Goal: Information Seeking & Learning: Learn about a topic

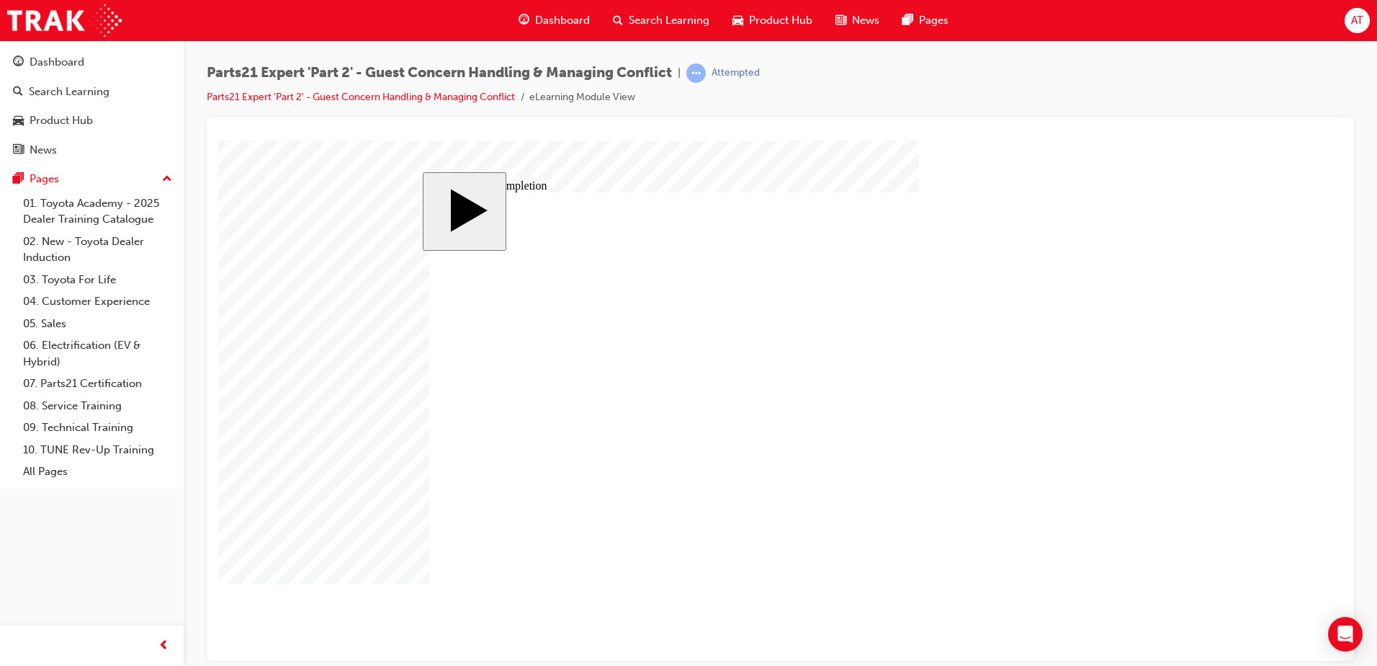
drag, startPoint x: 853, startPoint y: 457, endPoint x: 885, endPoint y: 452, distance: 32.7
type input "4"
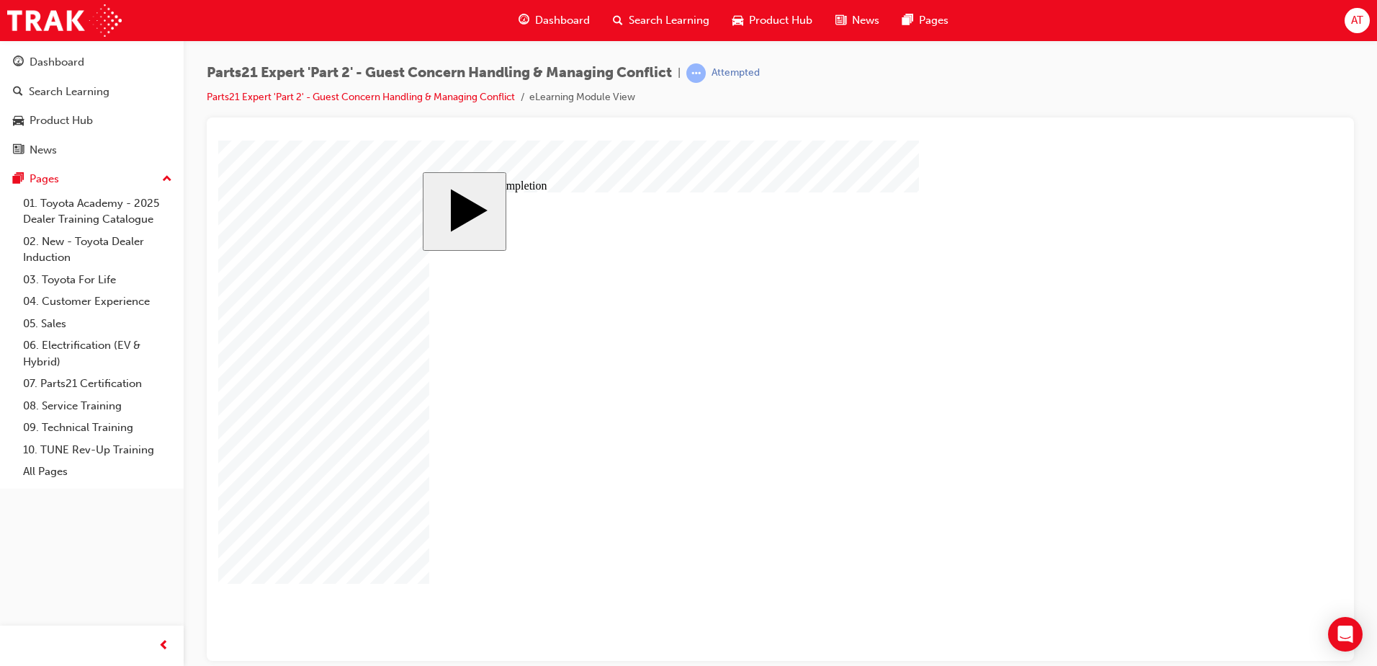
type input "5"
type input "8"
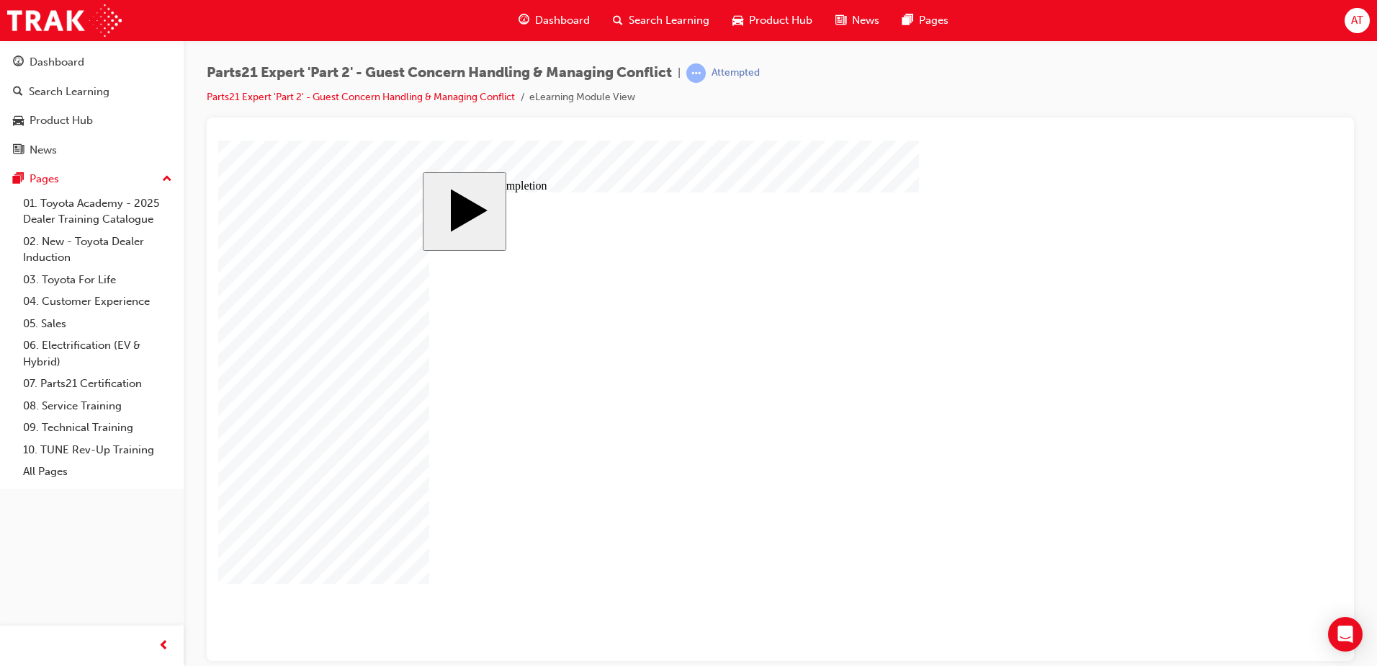
type input "80"
type input "4"
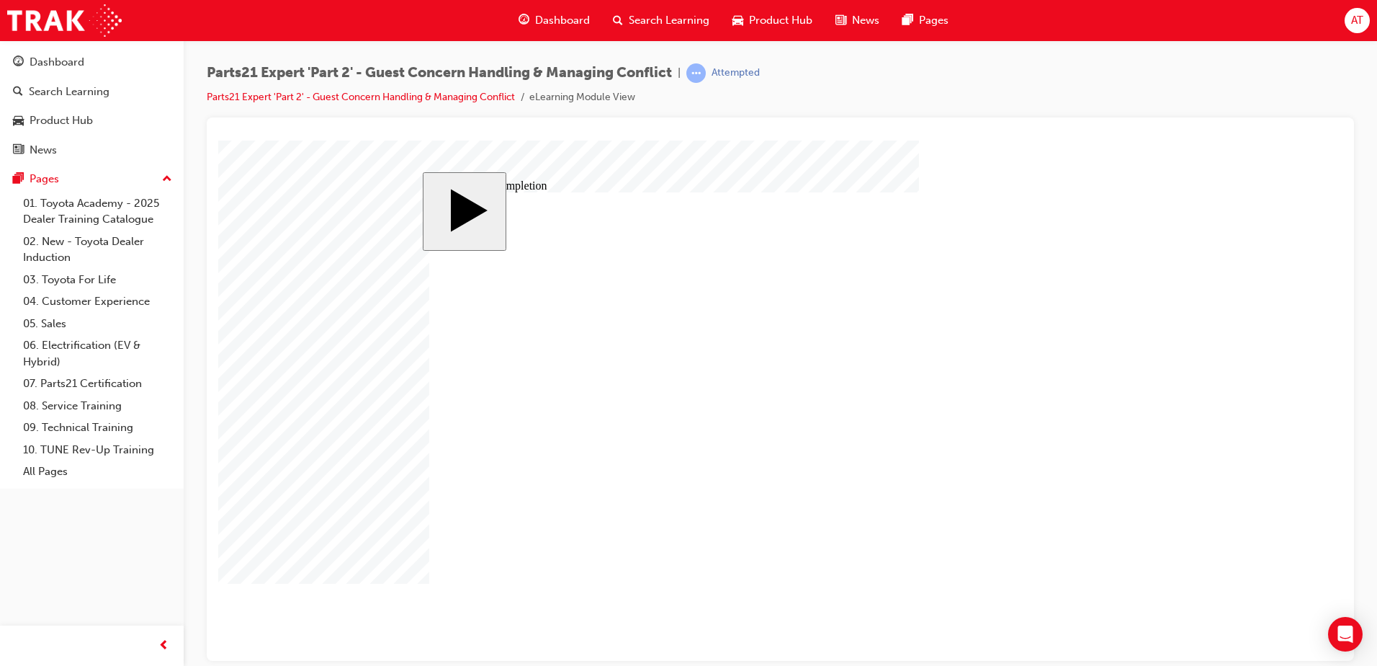
type input "4"
type input "2"
type input "25"
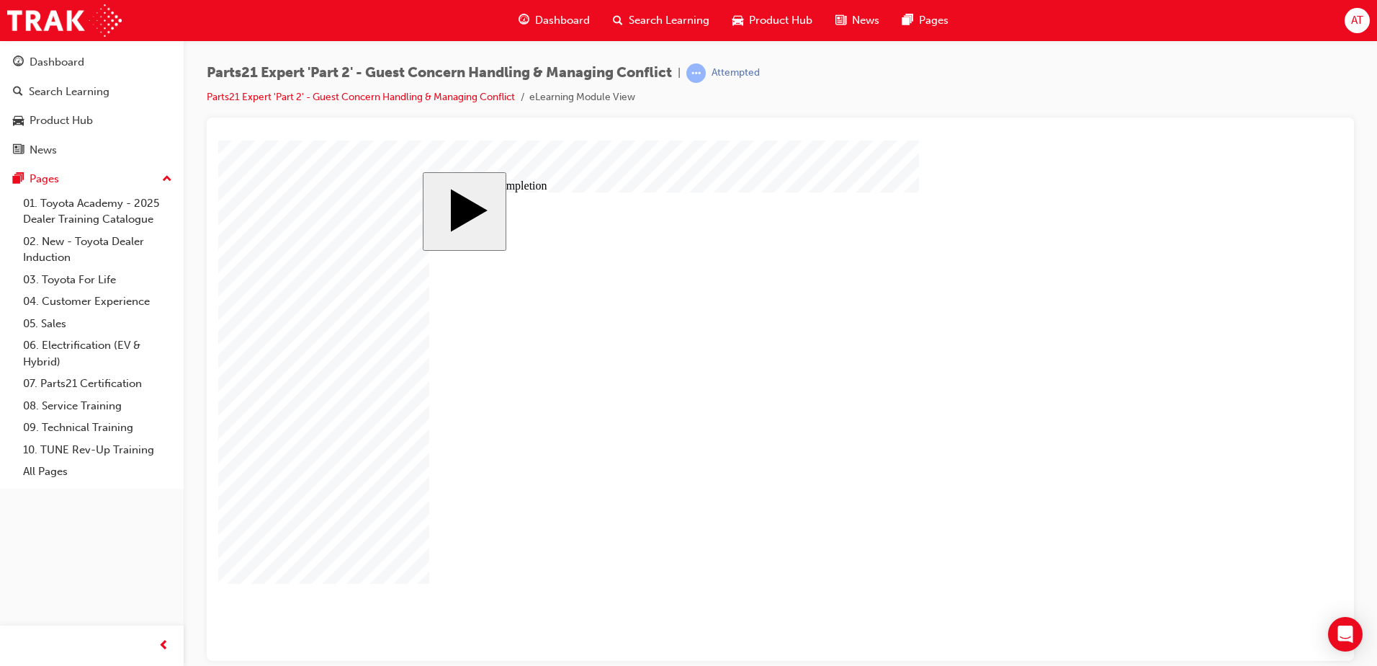
type input "25"
drag, startPoint x: 851, startPoint y: 494, endPoint x: 876, endPoint y: 483, distance: 26.8
type input "3"
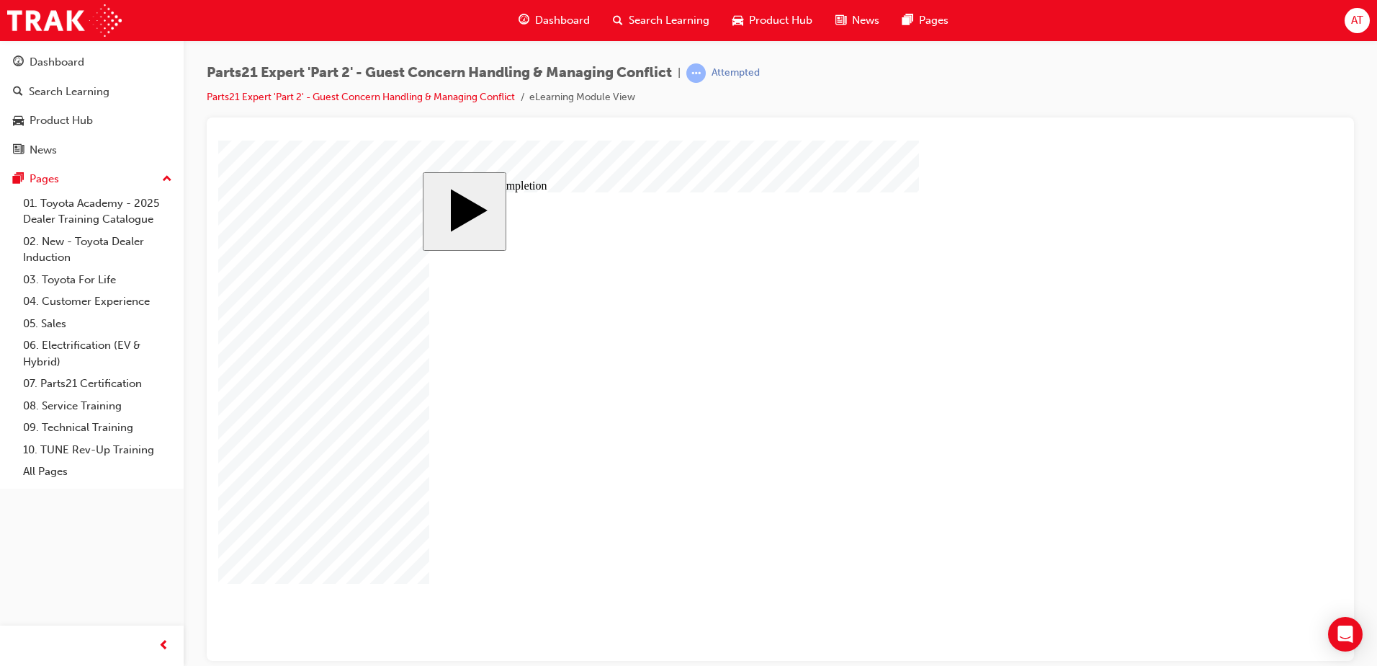
type input "3"
type input "6"
type input "5"
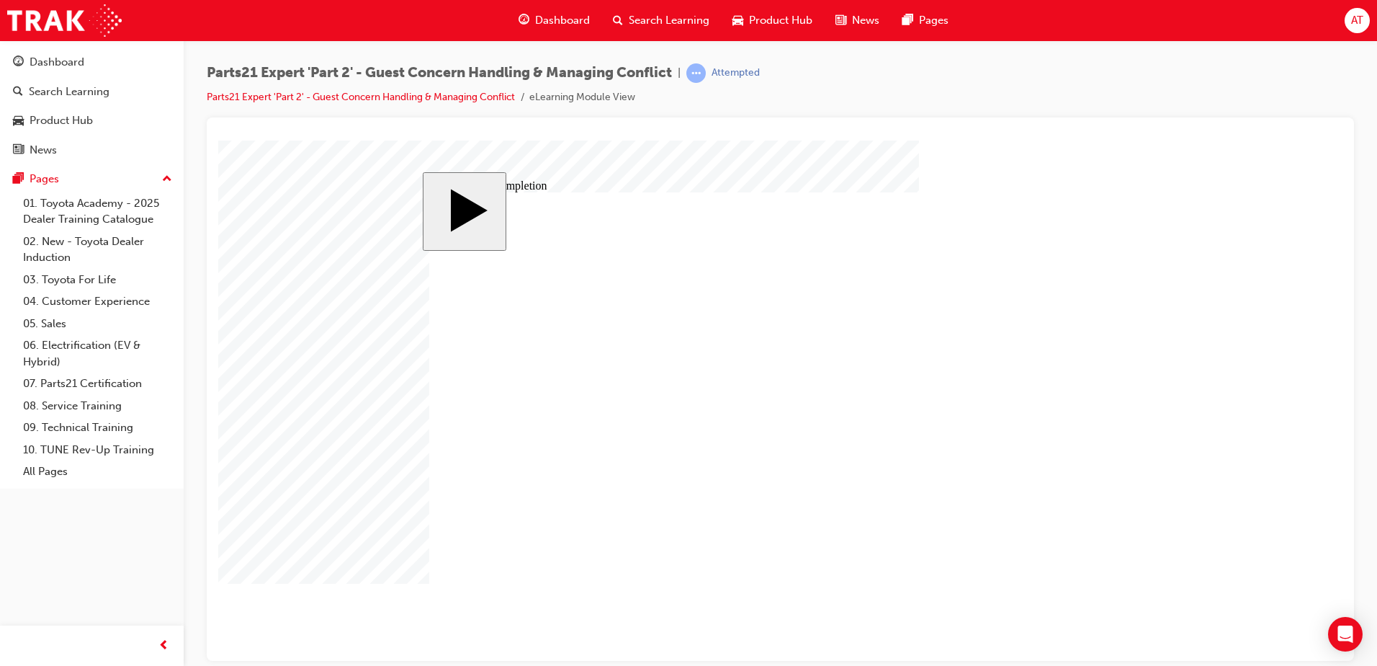
type input "5"
type input "50"
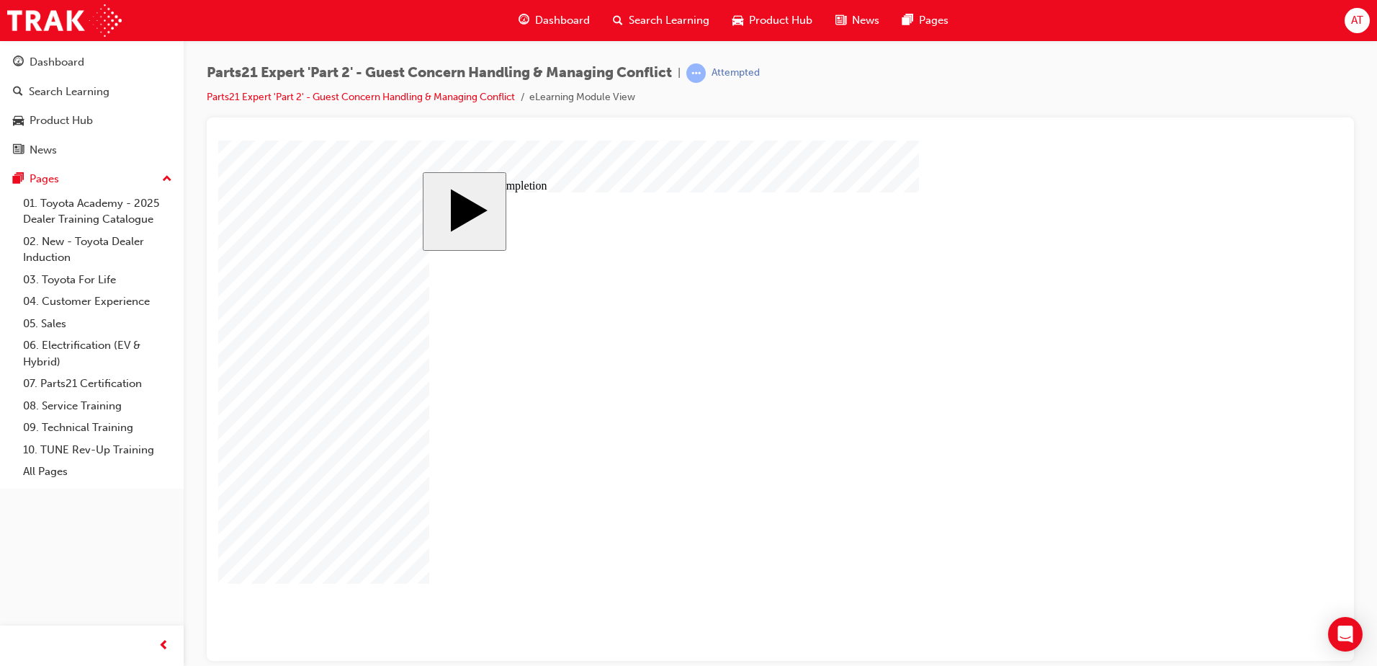
type input "16"
type input "4"
type input "12"
type input "4"
type input "80"
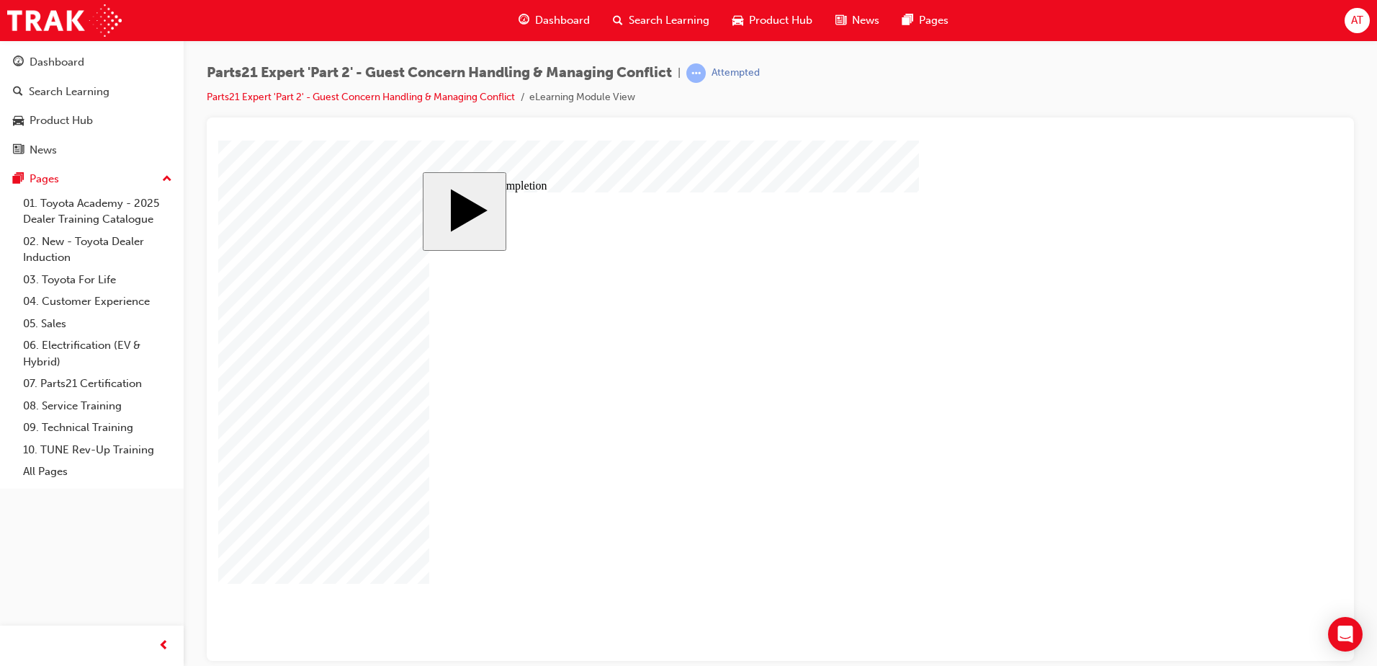
type input "3"
type input "6"
type input "50"
type input "4"
type input "16"
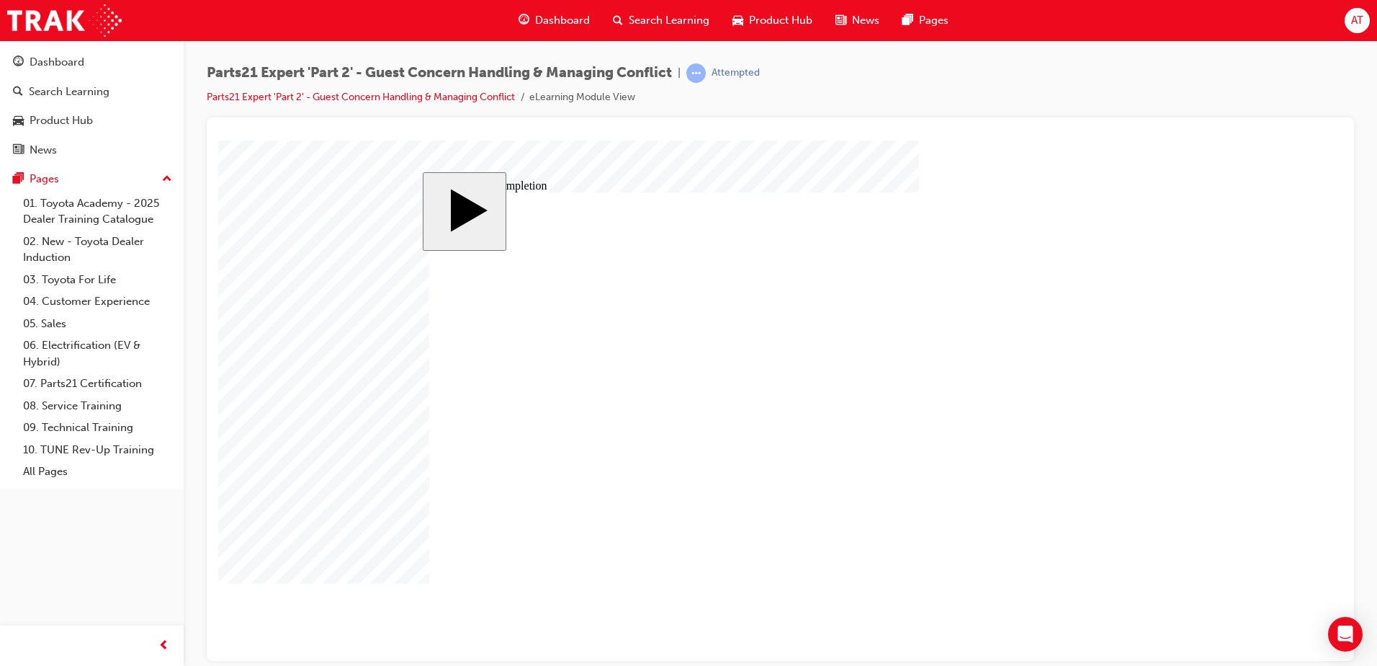
type input "25"
type input "16"
type input "4"
type input "12"
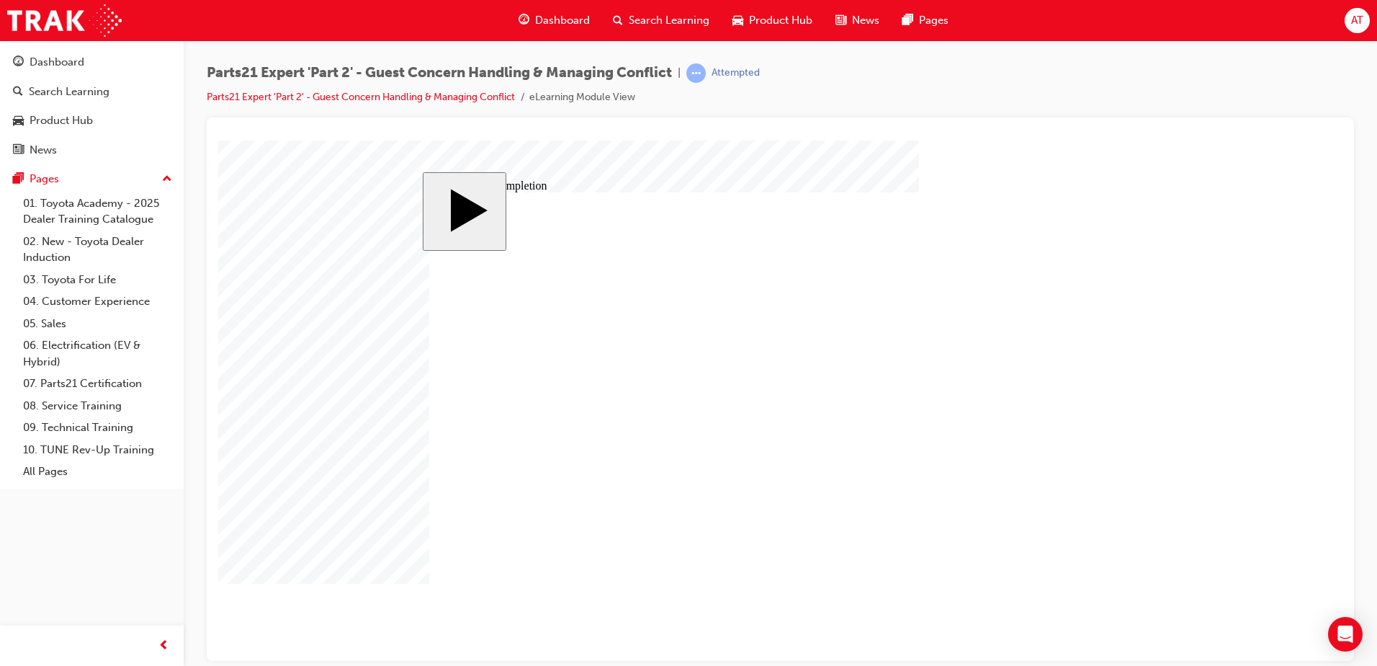
type input "4"
type input "80"
type input "3"
type input "6"
type input "50"
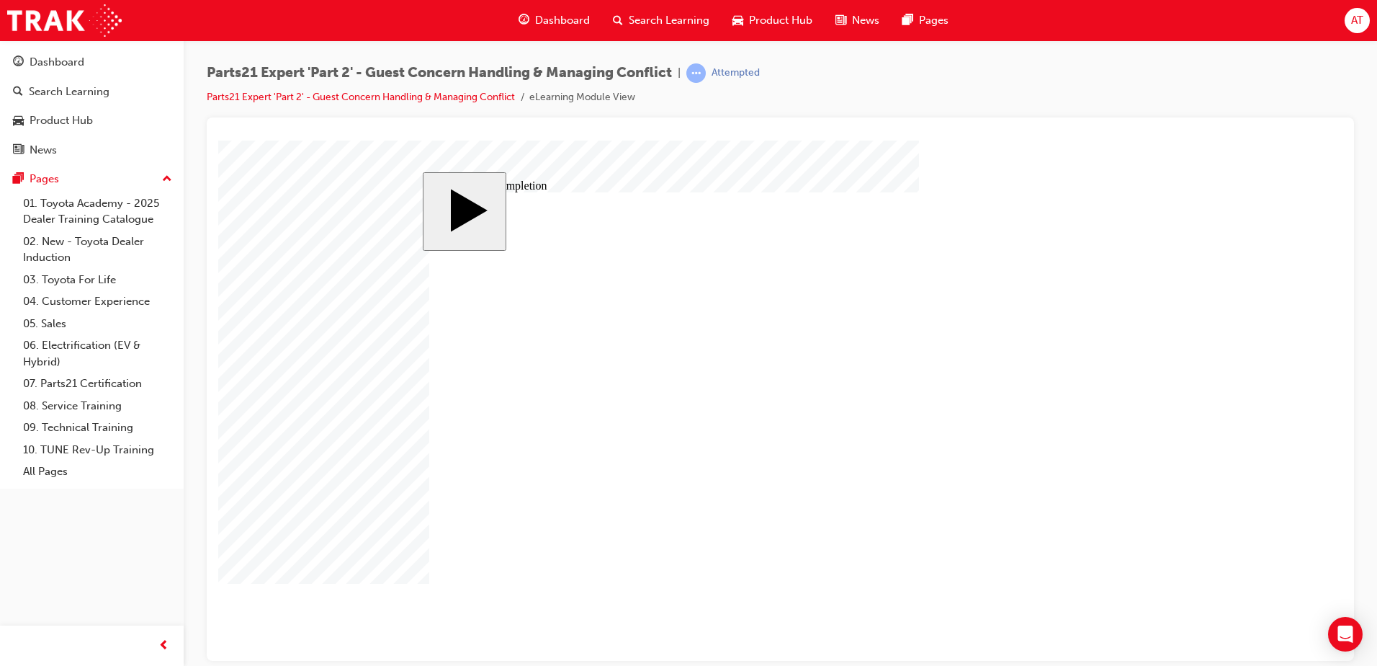
type input "4"
type input "16"
type input "25"
drag, startPoint x: 862, startPoint y: 488, endPoint x: 872, endPoint y: 489, distance: 10.1
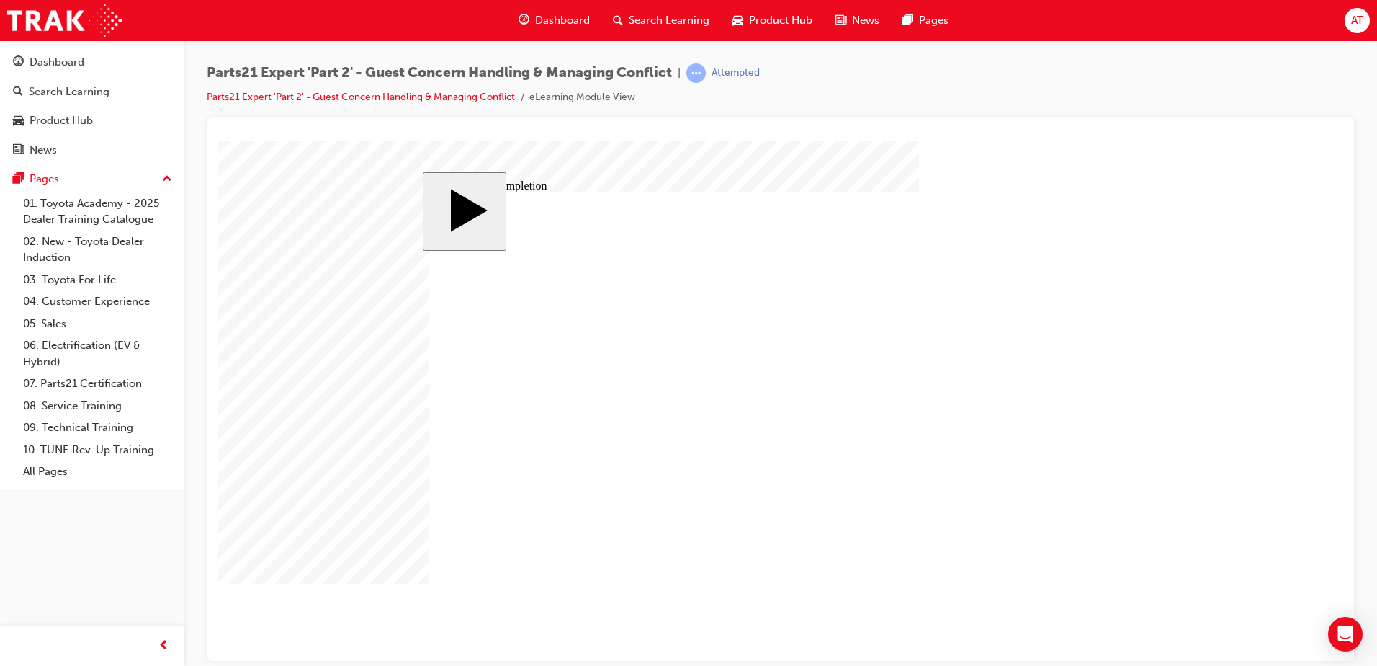
type input "2"
type input "3"
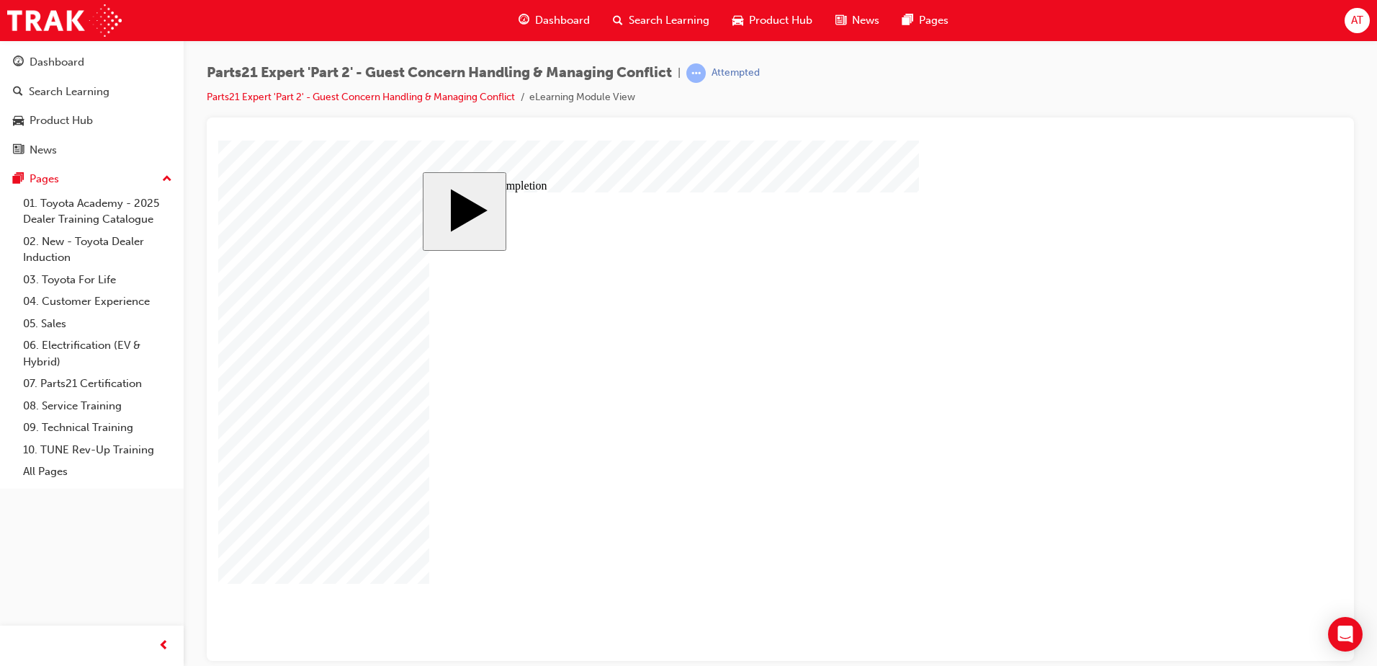
type input "3"
type input "33"
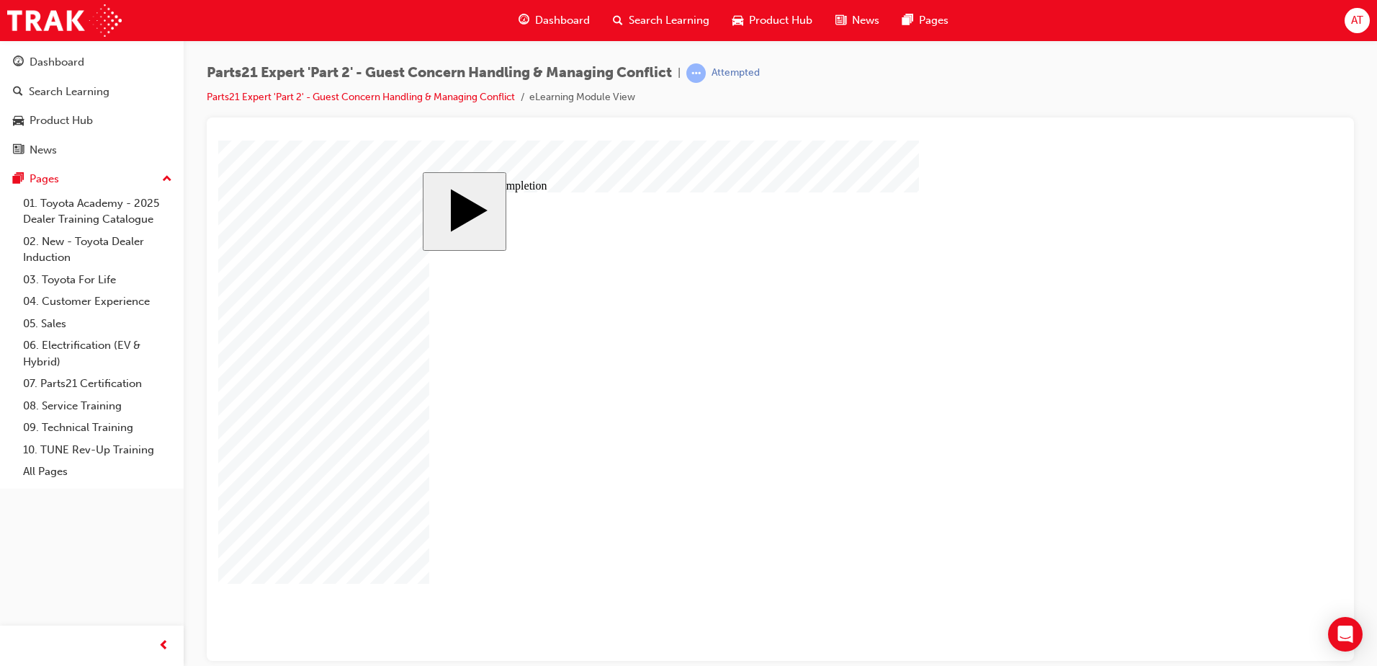
type input "16"
type input "4"
type input "12"
type input "4"
type input "80"
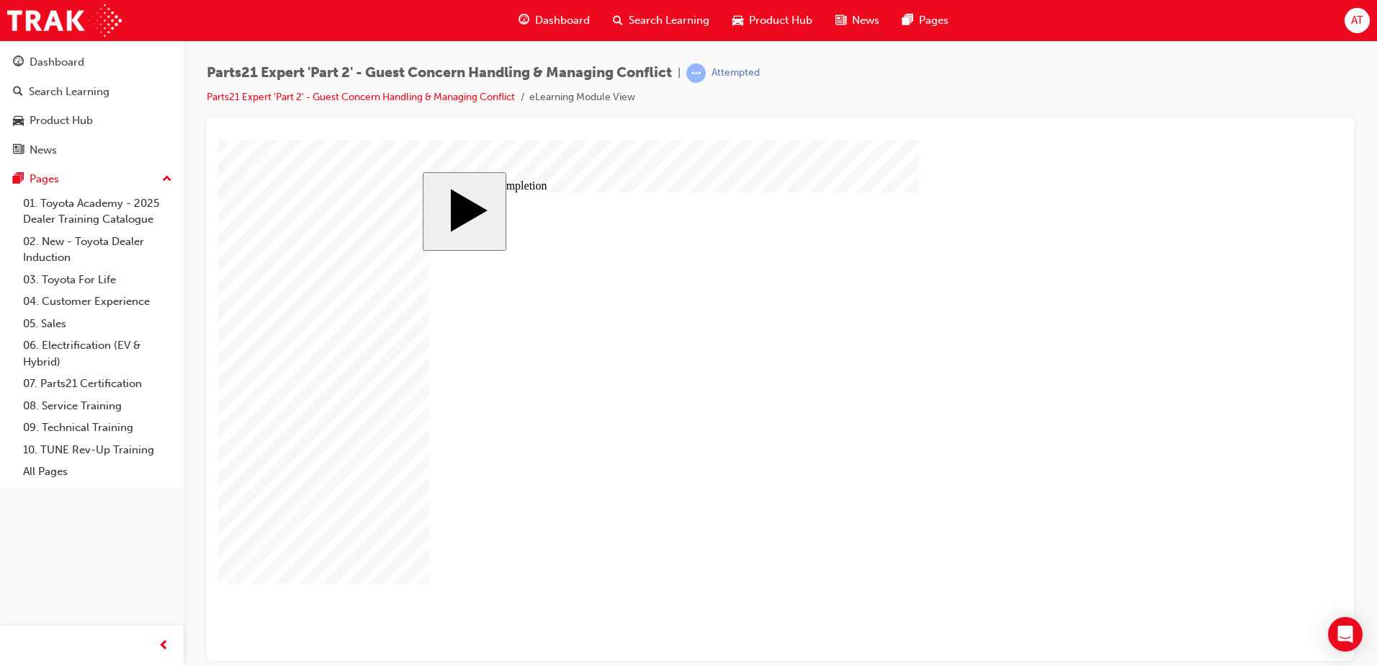
type input "2"
type input "6"
type input "33"
type input "4"
type input "16"
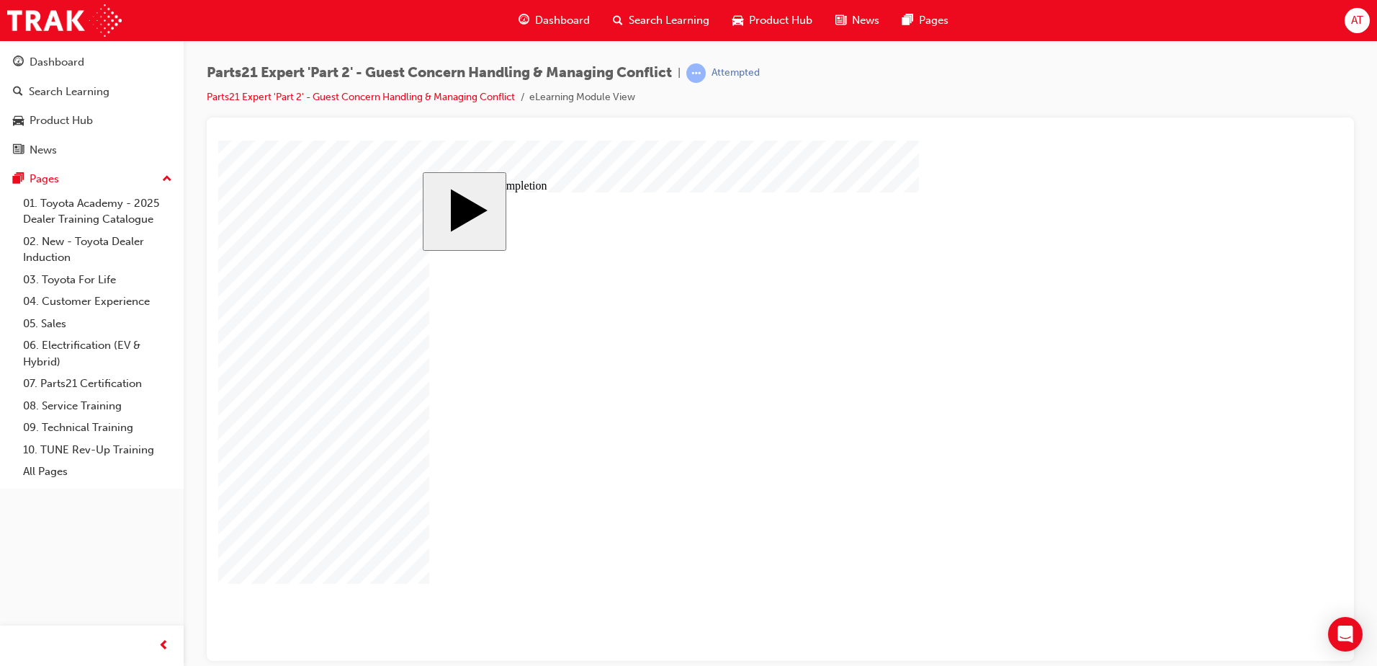
type input "25"
type input "16"
type input "4"
type input "12"
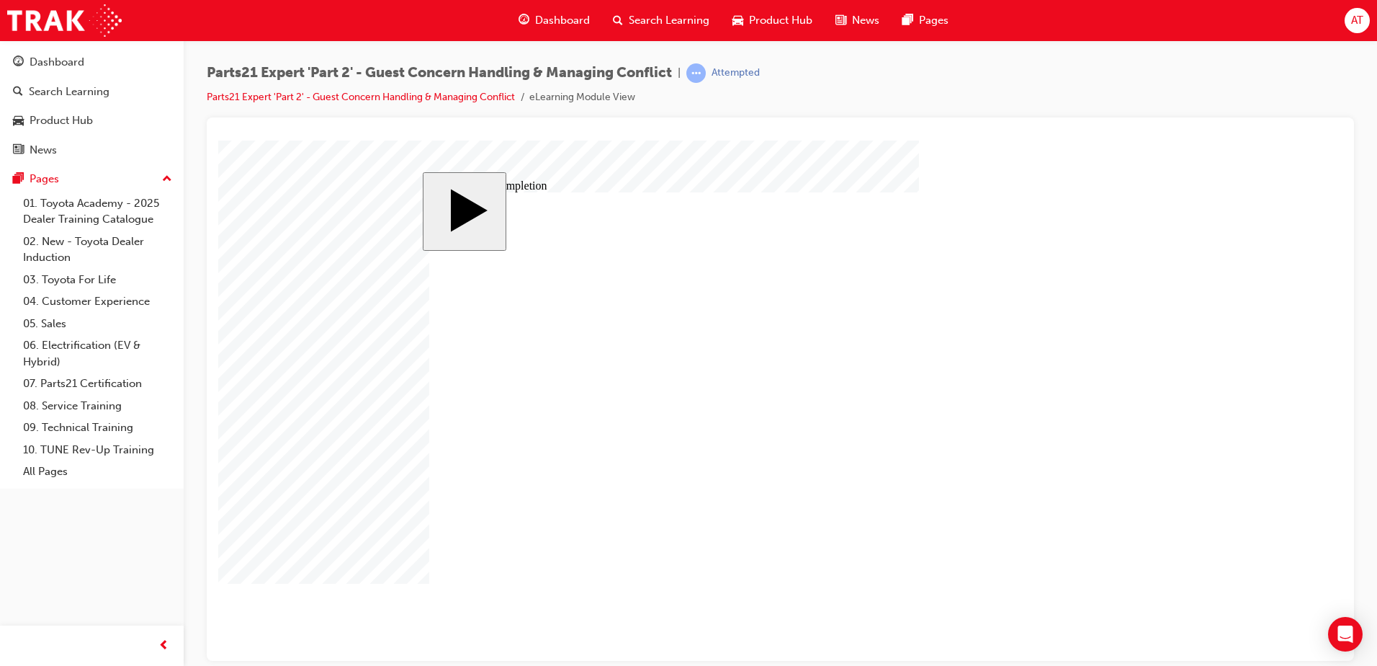
type input "4"
type input "80"
type input "2"
type input "6"
type input "33"
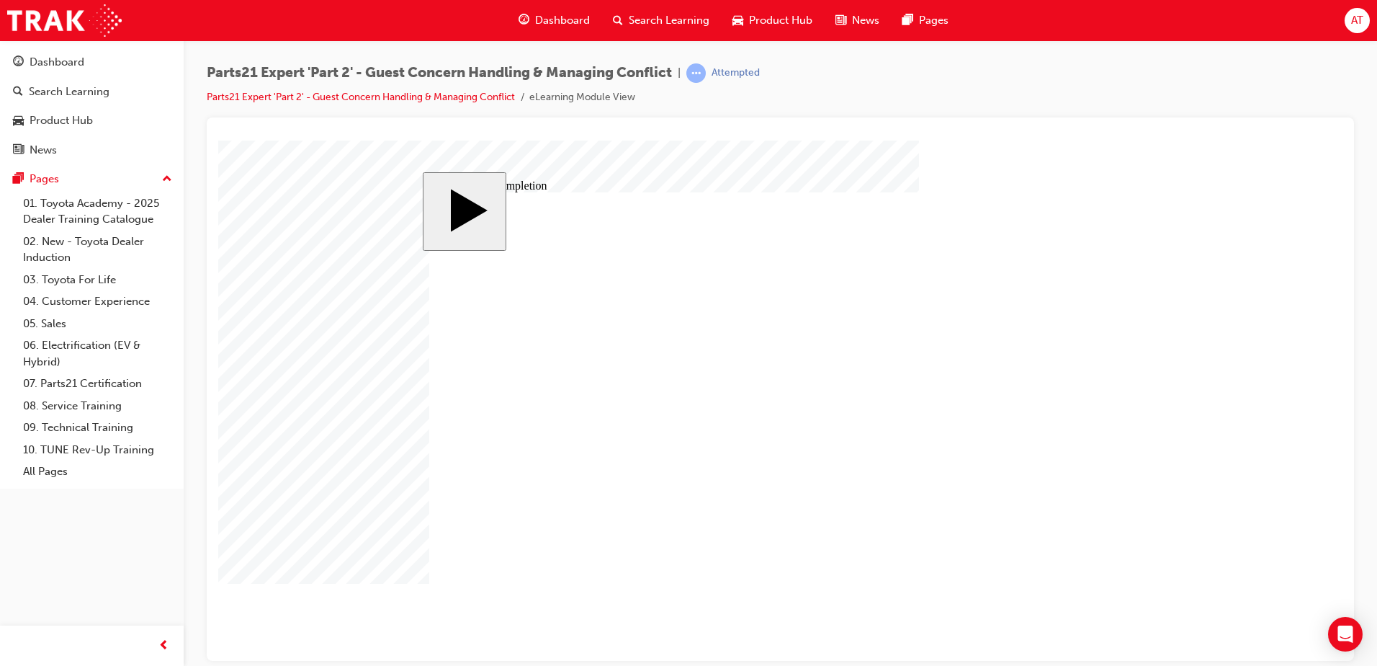
type input "4"
type input "16"
type input "25"
